Goal: Check status: Check status

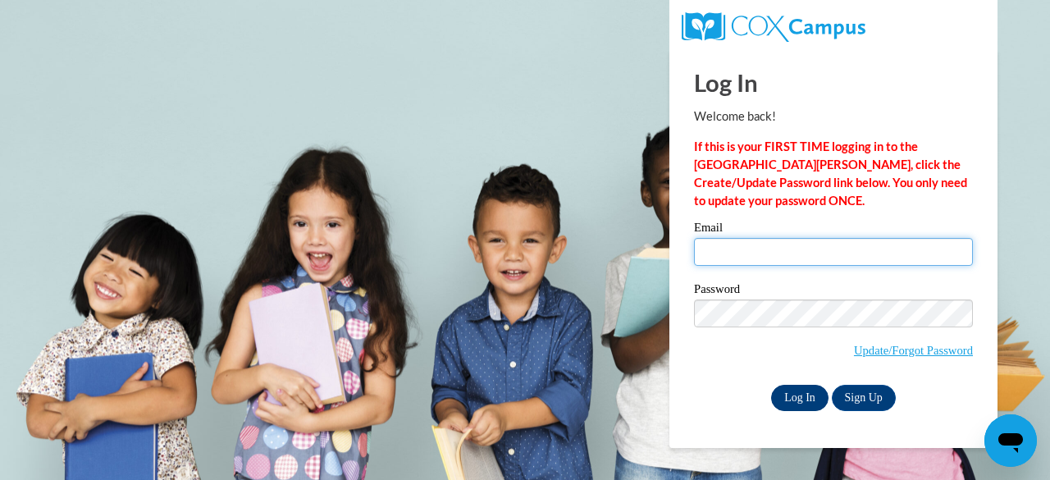
type input "prins.jaxon.a@muscogee.k12.ga.us"
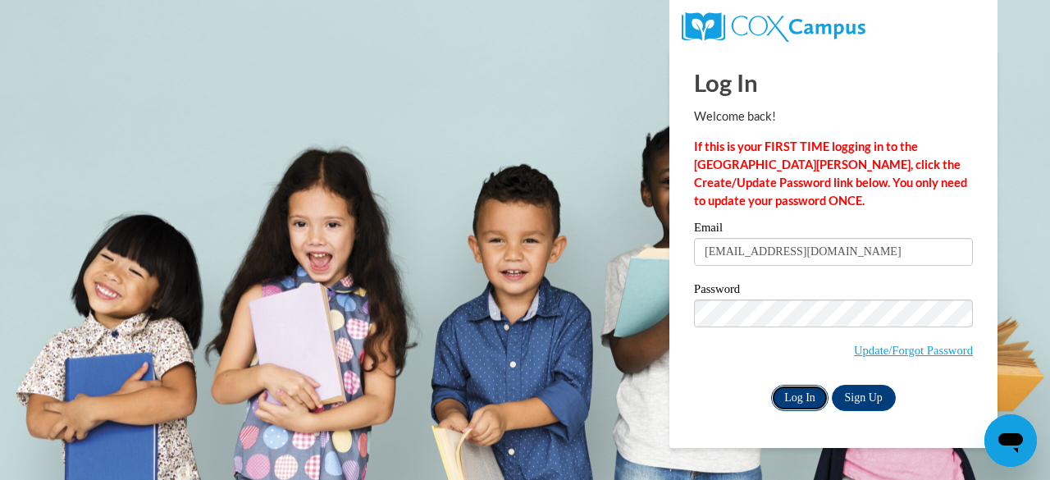
click at [794, 401] on input "Log In" at bounding box center [799, 398] width 57 height 26
click at [816, 394] on input "Log In" at bounding box center [799, 398] width 57 height 26
click at [801, 395] on input "Log In" at bounding box center [799, 398] width 57 height 26
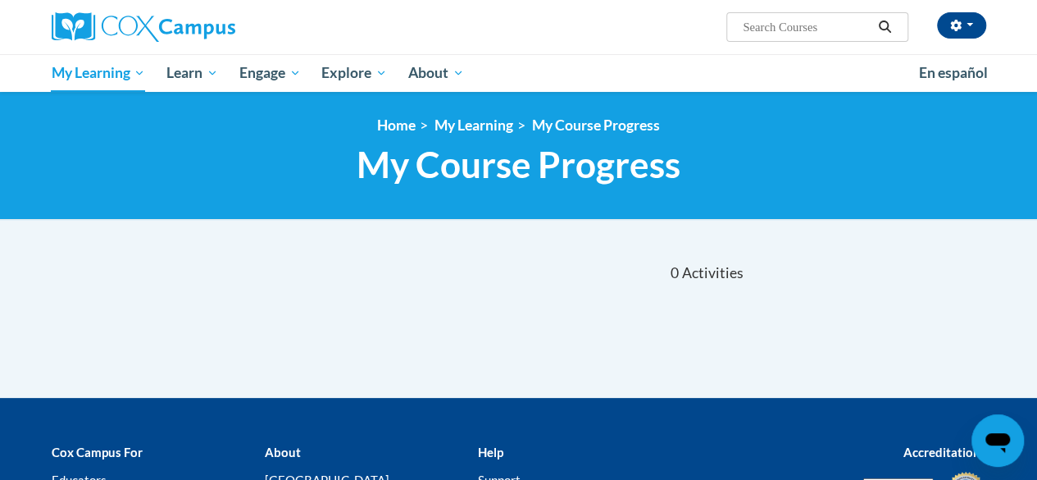
click at [853, 253] on div "Sort Date Enrolled Title (A-Z) «« « 1-0 » »» 0 Activities CEUs ««" at bounding box center [519, 273] width 960 height 52
